Goal: Transaction & Acquisition: Download file/media

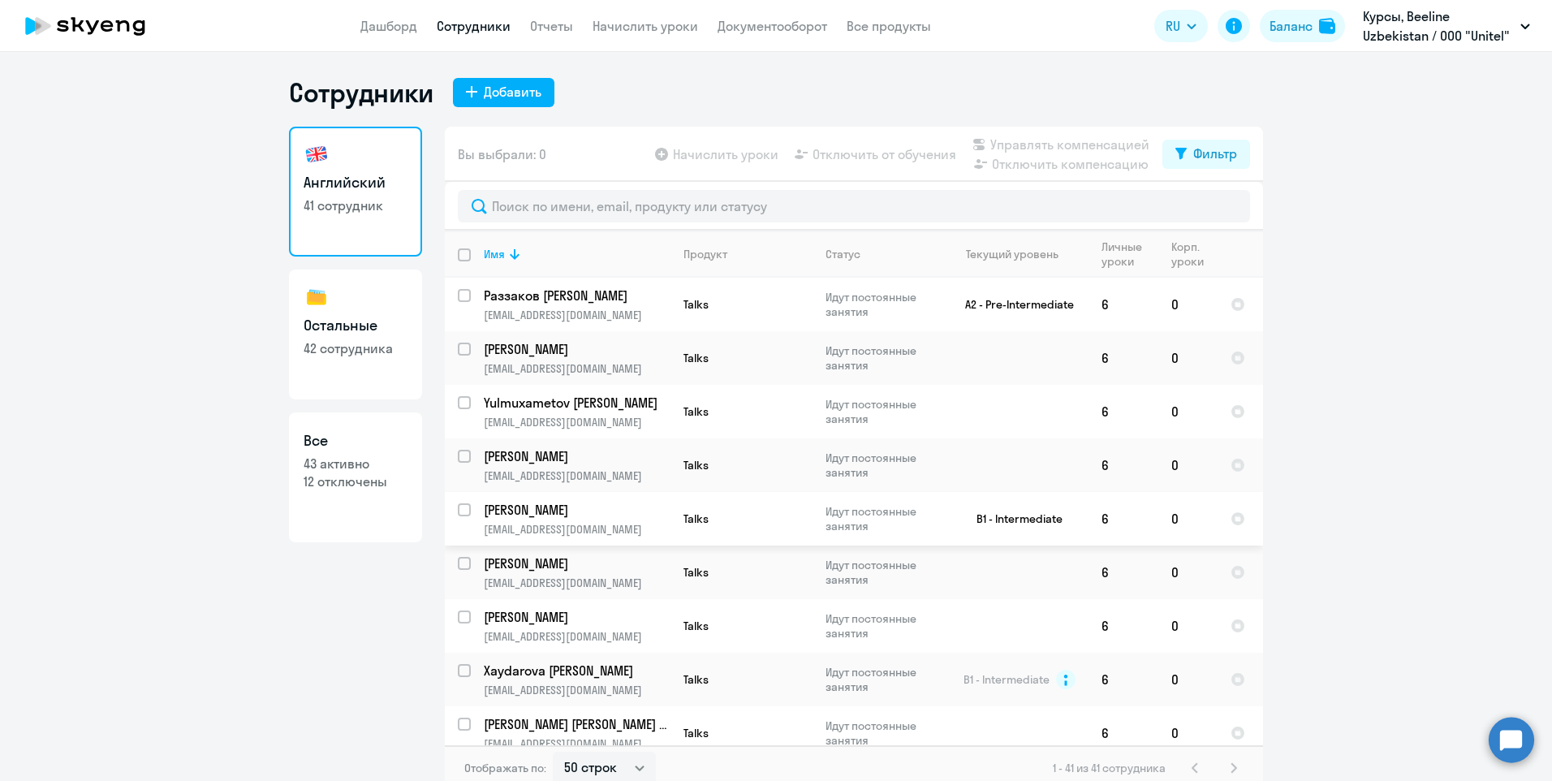
select select "50"
click at [547, 28] on link "Отчеты" at bounding box center [551, 26] width 43 height 16
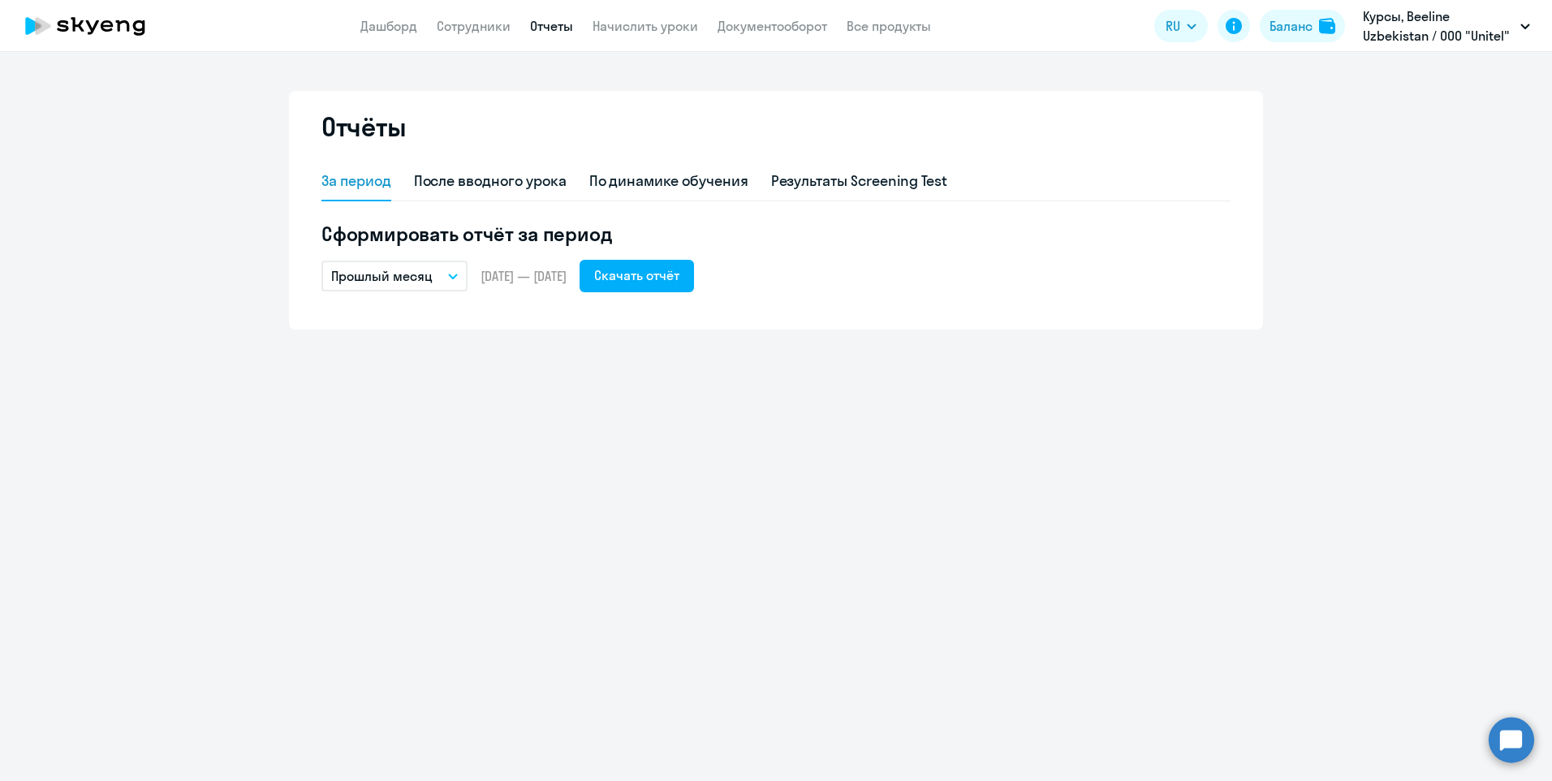
click at [454, 272] on button "Прошлый месяц" at bounding box center [394, 276] width 146 height 31
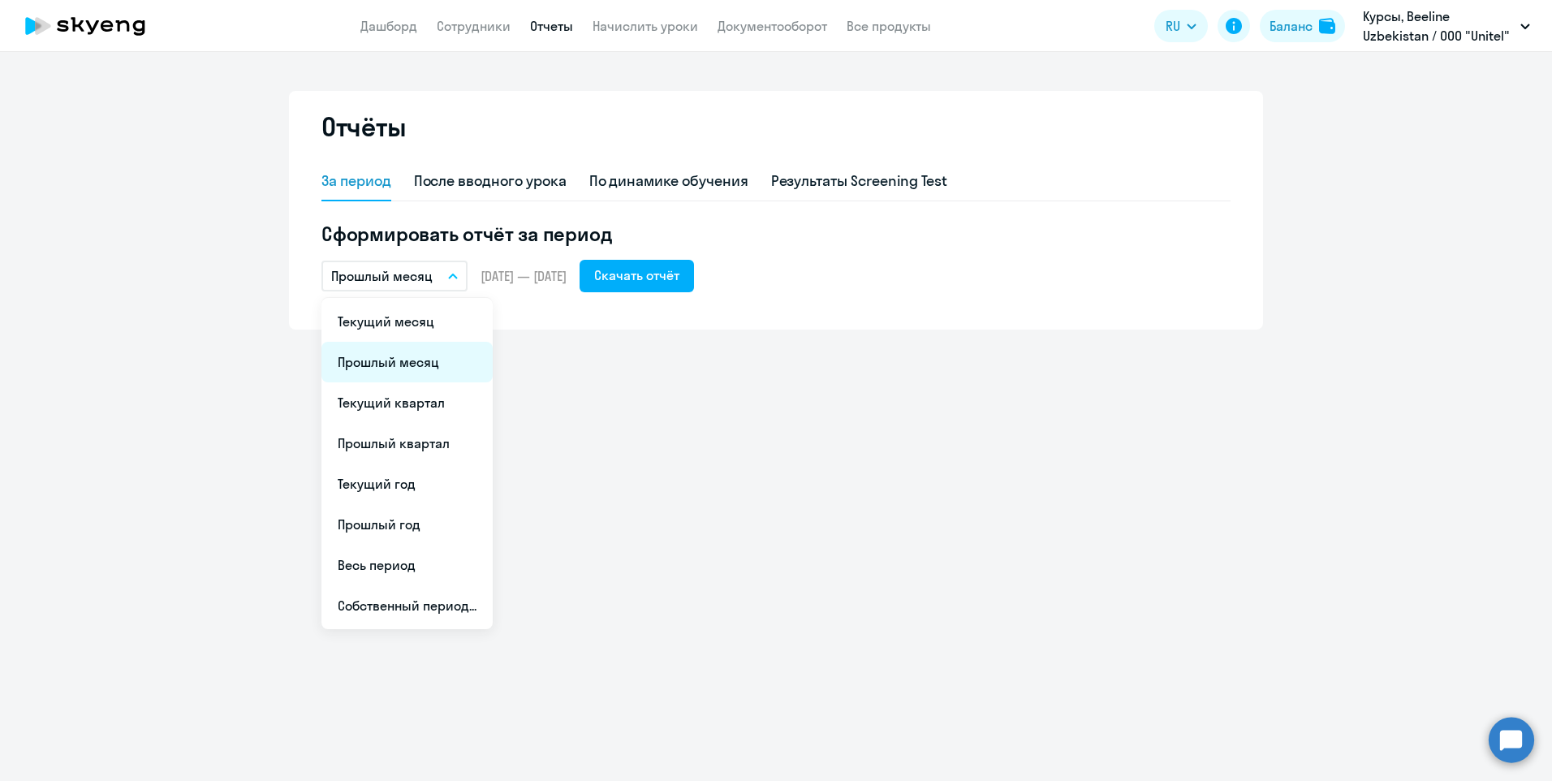
click at [414, 364] on li "Прошлый месяц" at bounding box center [406, 362] width 171 height 41
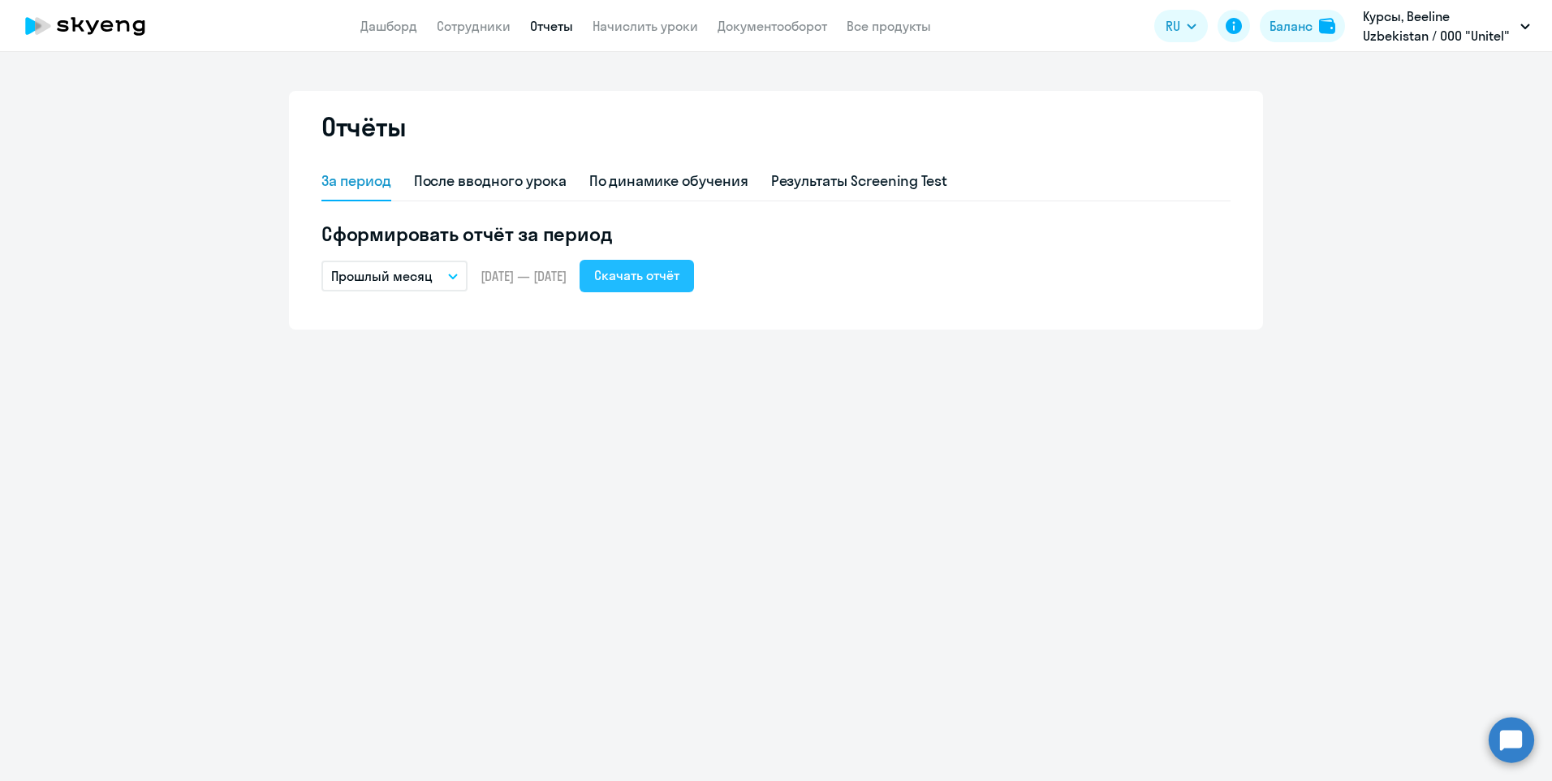
click at [654, 277] on div "Скачать отчёт" at bounding box center [636, 274] width 85 height 19
